Goal: Task Accomplishment & Management: Manage account settings

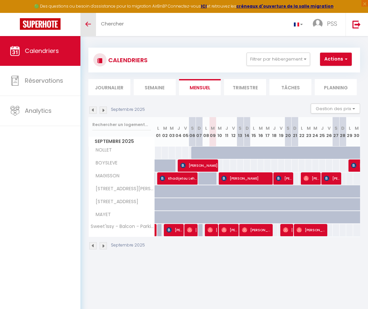
click at [88, 27] on link "Toggle menubar" at bounding box center [89, 24] width 16 height 23
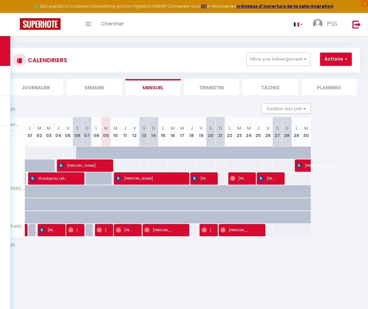
scroll to position [0, 51]
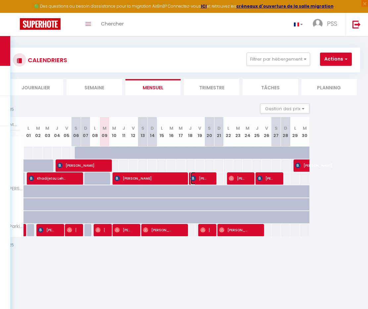
click at [205, 181] on span "[PERSON_NAME]" at bounding box center [199, 178] width 16 height 13
select select "OK"
select select "KO"
select select "1"
select select "0"
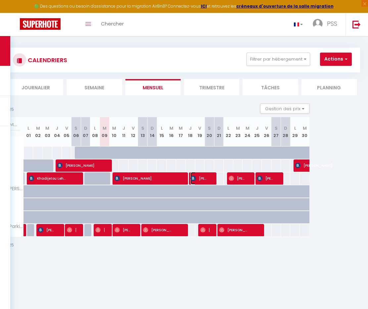
select select "1"
select select
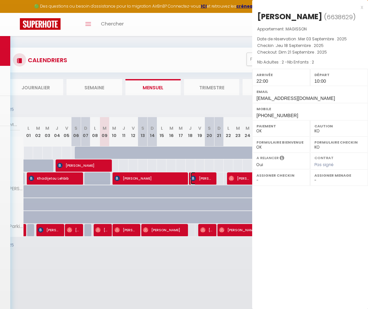
select select "6408"
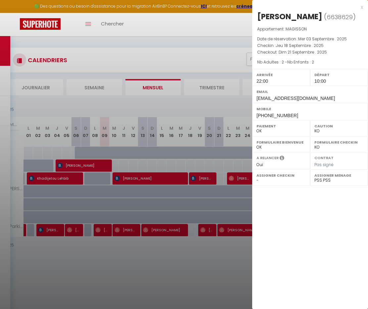
click at [364, 9] on div "x [PERSON_NAME] ( 6638629 ) Appartement : MAGISSON Date de réservation : Mer 03…" at bounding box center [310, 62] width 116 height 124
click at [362, 4] on div "x" at bounding box center [307, 7] width 111 height 8
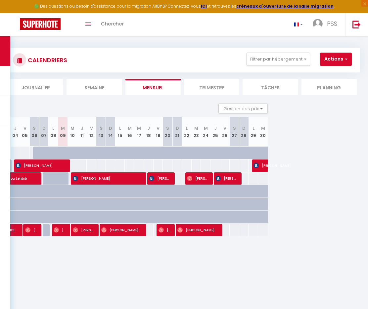
scroll to position [3, 0]
